Goal: Communication & Community: Answer question/provide support

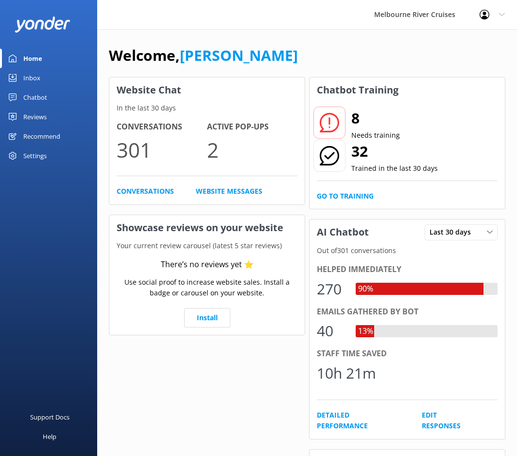
click at [42, 86] on link "Inbox" at bounding box center [48, 77] width 97 height 19
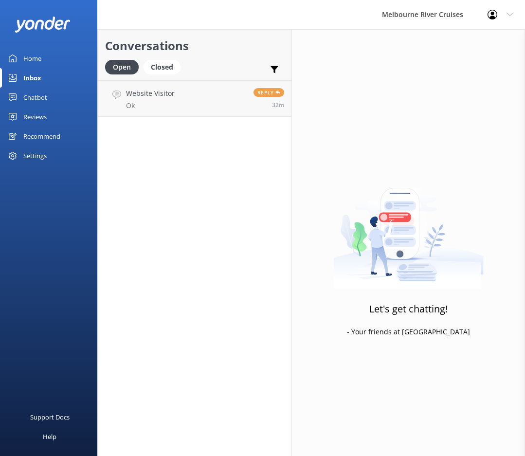
click at [38, 95] on div "Chatbot" at bounding box center [35, 97] width 24 height 19
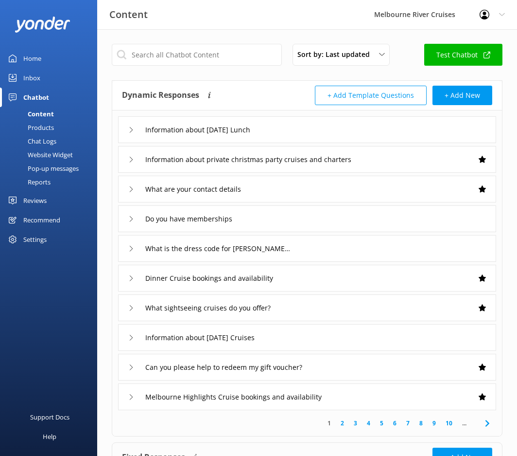
click at [22, 80] on link "Inbox" at bounding box center [48, 77] width 97 height 19
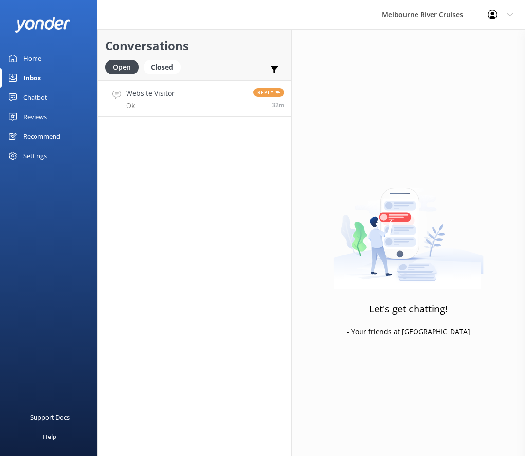
click at [233, 103] on link "Website Visitor Ok Reply 32m" at bounding box center [194, 98] width 193 height 36
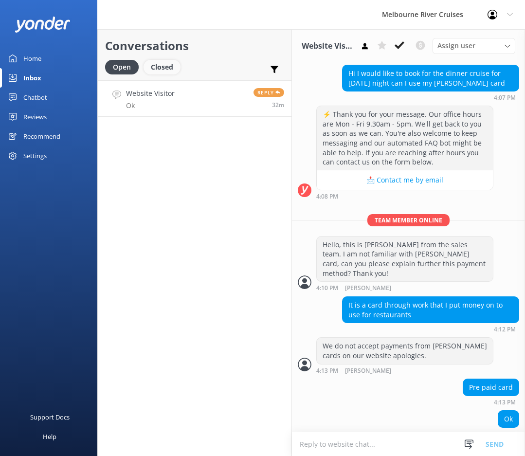
scroll to position [149, 0]
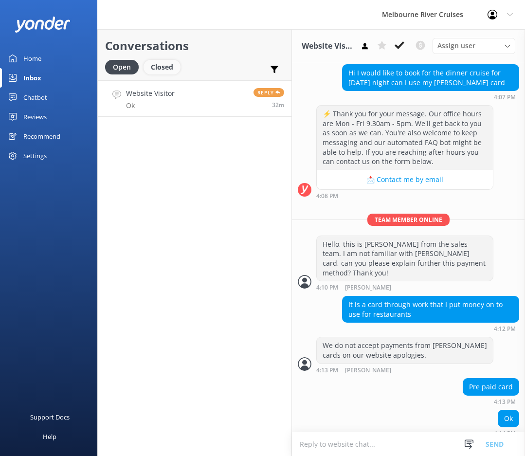
click at [160, 66] on div "Closed" at bounding box center [161, 67] width 37 height 15
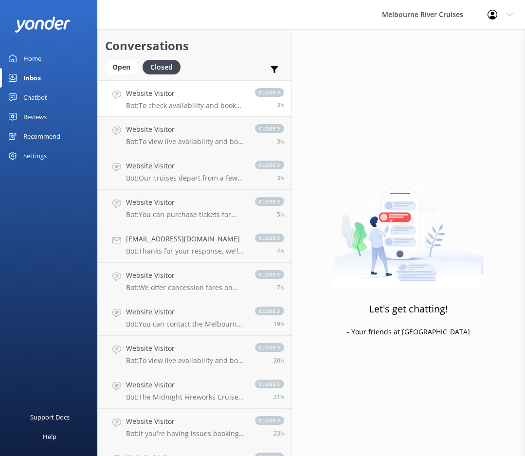
click at [165, 101] on p "Bot: To check availability and book your Melbourne River Cruise experience, ple…" at bounding box center [185, 105] width 119 height 9
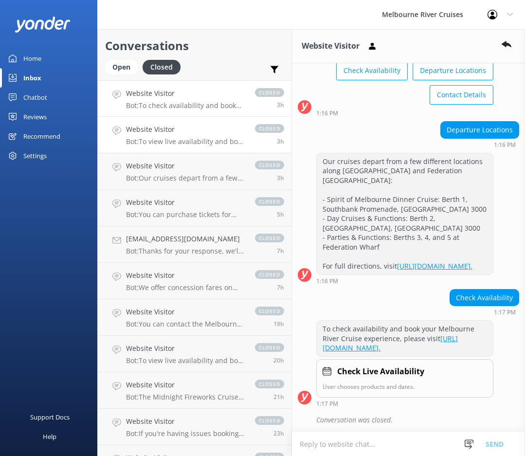
scroll to position [103, 0]
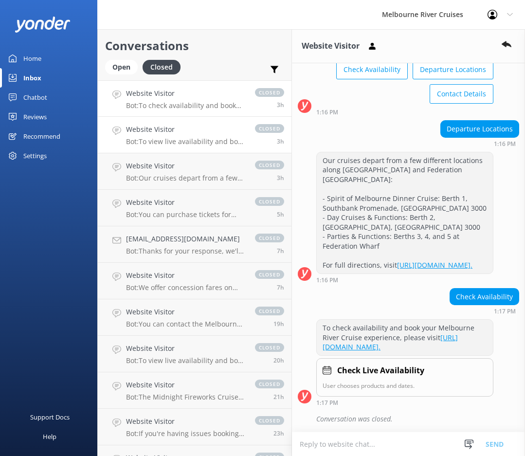
click at [178, 140] on p "Bot: To view live availability and book your Melbourne River Cruise experience,…" at bounding box center [185, 141] width 119 height 9
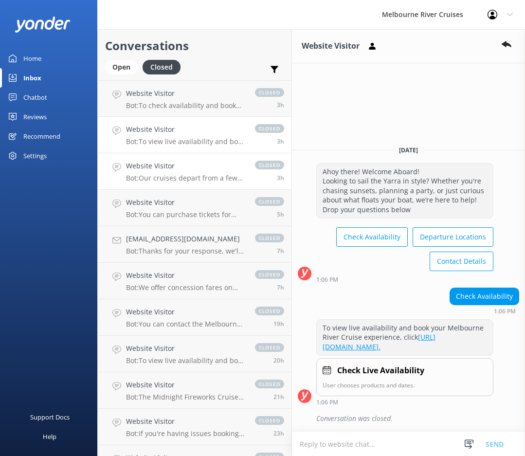
click at [182, 168] on h4 "Website Visitor" at bounding box center [185, 165] width 119 height 11
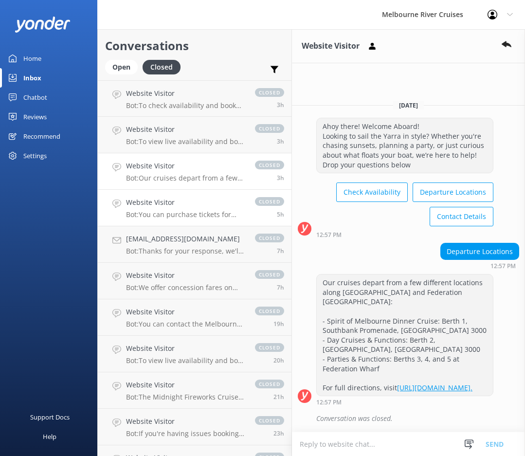
drag, startPoint x: 179, startPoint y: 215, endPoint x: 178, endPoint y: 221, distance: 6.3
click at [179, 215] on p "Bot: You can purchase tickets for [DATE] [GEOGRAPHIC_DATA] Highlights Cruise by…" at bounding box center [185, 214] width 119 height 9
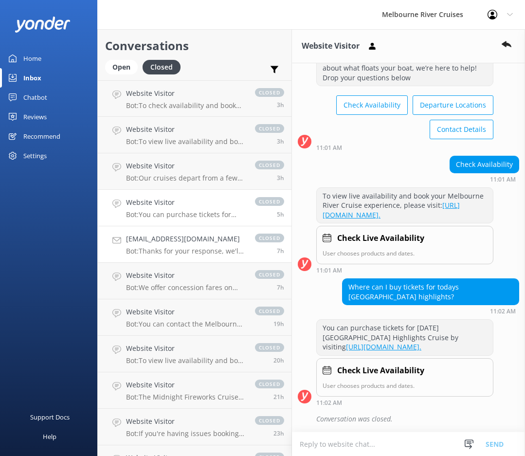
scroll to position [77, 0]
click at [180, 254] on p "Bot: Thanks for your response, we'll get back to you as soon as we can during o…" at bounding box center [185, 250] width 119 height 9
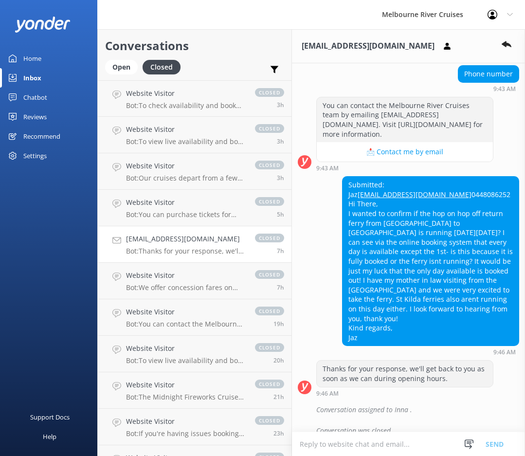
scroll to position [434, 0]
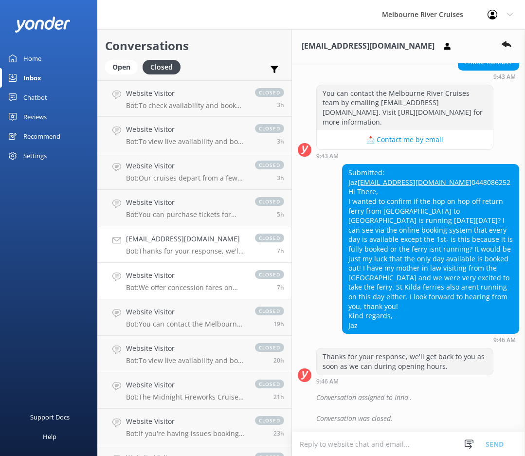
click at [158, 288] on p "Bot: We offer concession fares on our sightseeing cruises to full-time local an…" at bounding box center [185, 287] width 119 height 9
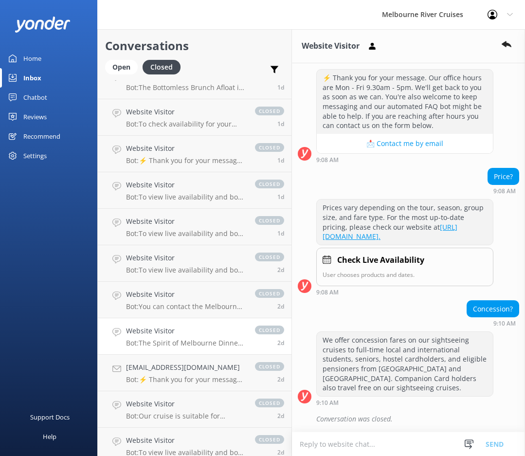
scroll to position [535, 0]
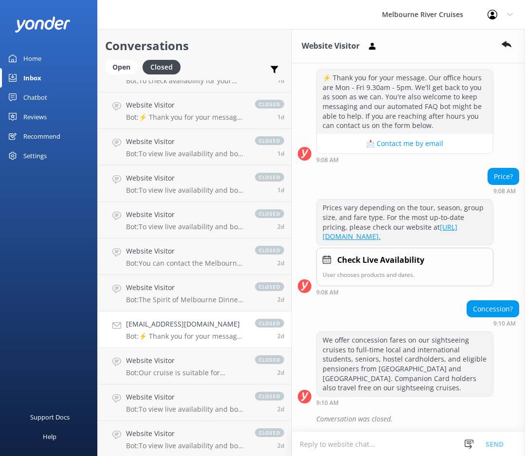
click at [168, 330] on div "[EMAIL_ADDRESS][DOMAIN_NAME] Bot: ⚡ Thank you for your message. Our office hour…" at bounding box center [185, 328] width 119 height 21
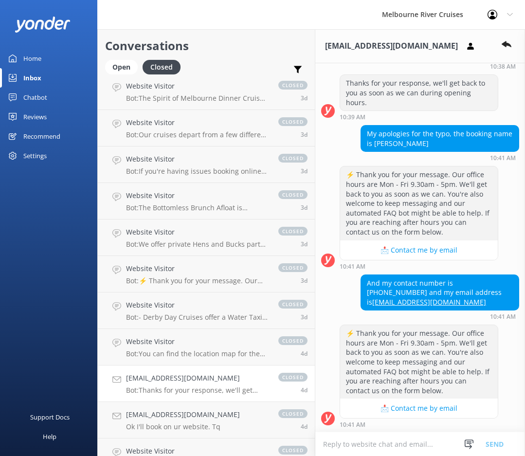
scroll to position [1118, 0]
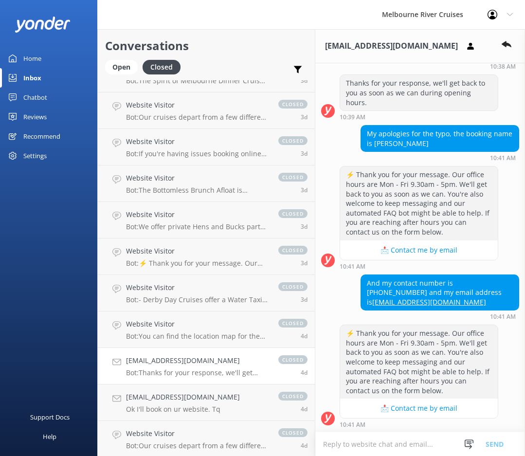
click at [155, 357] on h4 "[EMAIL_ADDRESS][DOMAIN_NAME]" at bounding box center [197, 360] width 142 height 11
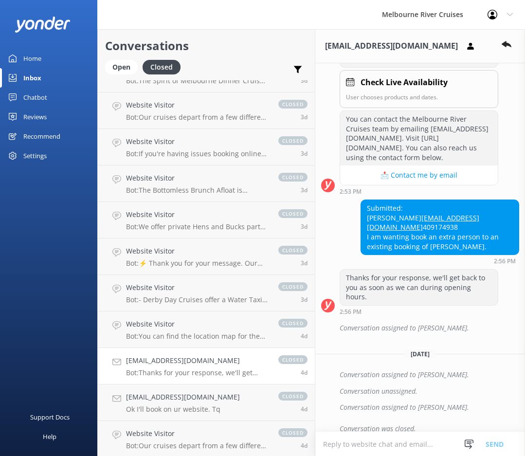
scroll to position [244, 0]
